Goal: Task Accomplishment & Management: Manage account settings

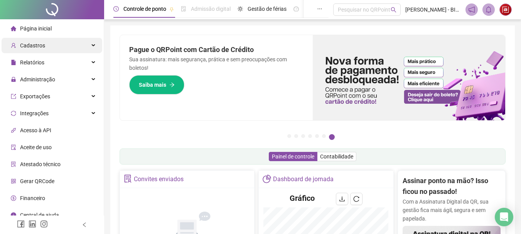
click at [74, 52] on div "Cadastros" at bounding box center [52, 45] width 101 height 15
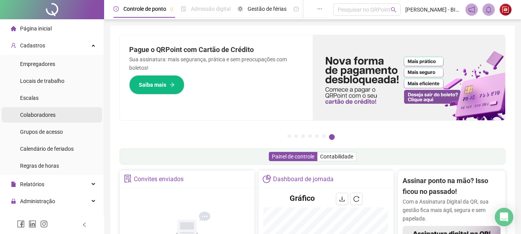
click at [50, 119] on div "Colaboradores" at bounding box center [37, 114] width 35 height 15
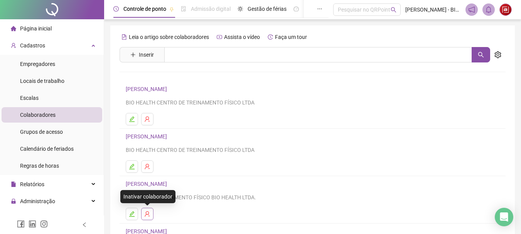
click at [148, 217] on icon "user-delete" at bounding box center [147, 214] width 6 height 6
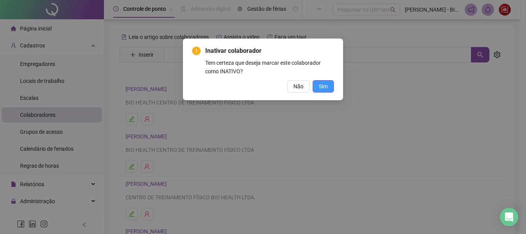
click at [328, 84] on button "Sim" at bounding box center [323, 86] width 21 height 12
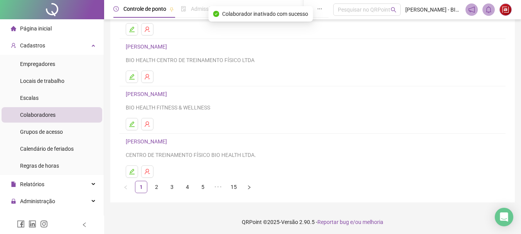
scroll to position [139, 0]
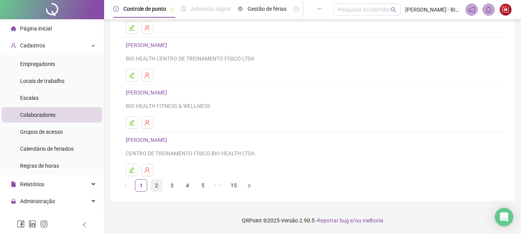
click at [156, 187] on link "2" at bounding box center [157, 186] width 12 height 12
click at [171, 189] on link "3" at bounding box center [172, 186] width 12 height 12
click at [186, 186] on link "4" at bounding box center [188, 186] width 12 height 12
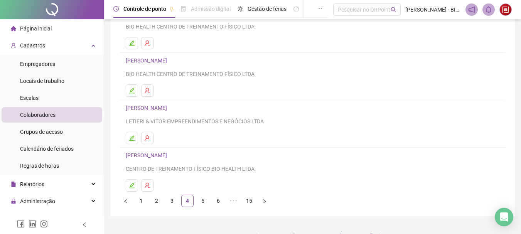
scroll to position [128, 0]
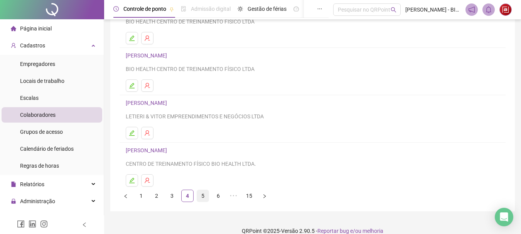
click at [200, 199] on link "5" at bounding box center [203, 196] width 12 height 12
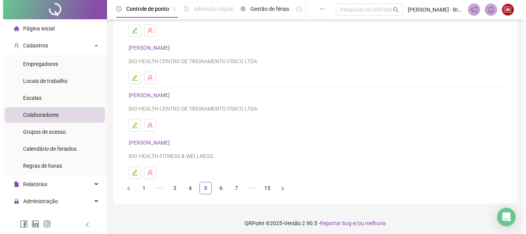
scroll to position [139, 0]
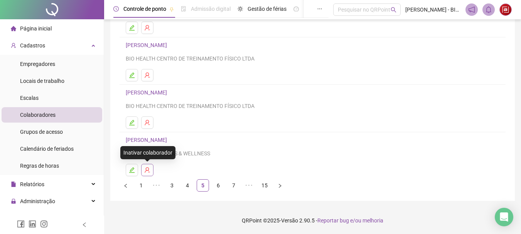
click at [148, 171] on icon "user-delete" at bounding box center [147, 170] width 6 height 6
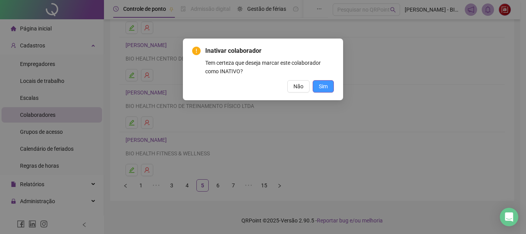
click at [326, 89] on span "Sim" at bounding box center [323, 86] width 9 height 8
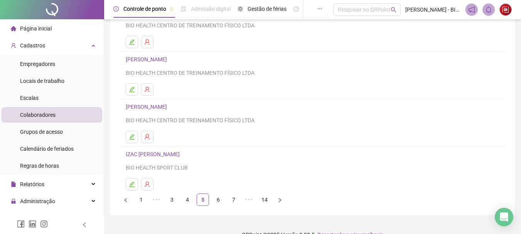
scroll to position [128, 0]
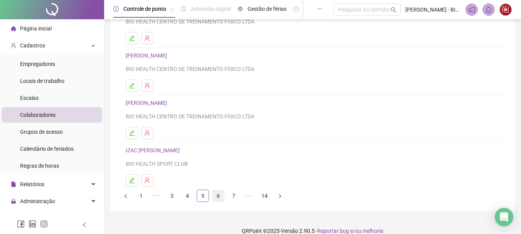
click at [214, 198] on link "6" at bounding box center [218, 196] width 12 height 12
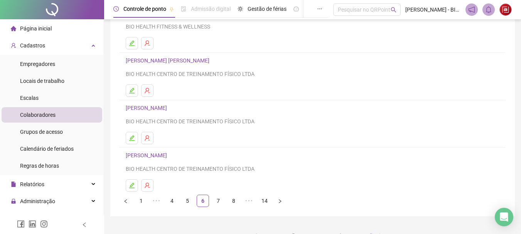
scroll to position [139, 0]
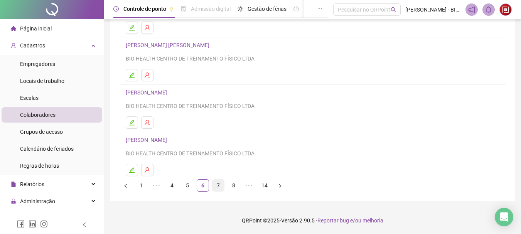
click at [223, 183] on link "7" at bounding box center [218, 186] width 12 height 12
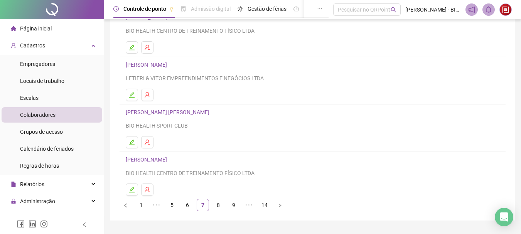
scroll to position [128, 0]
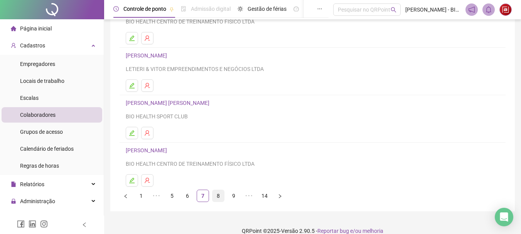
click at [220, 195] on link "8" at bounding box center [218, 196] width 12 height 12
click at [220, 197] on link "9" at bounding box center [218, 196] width 12 height 12
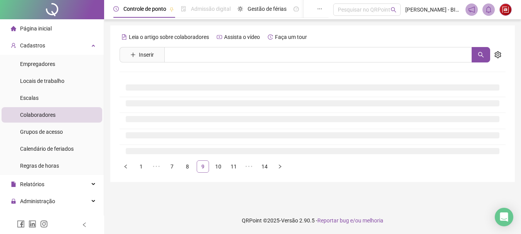
scroll to position [0, 0]
